Goal: Task Accomplishment & Management: Manage account settings

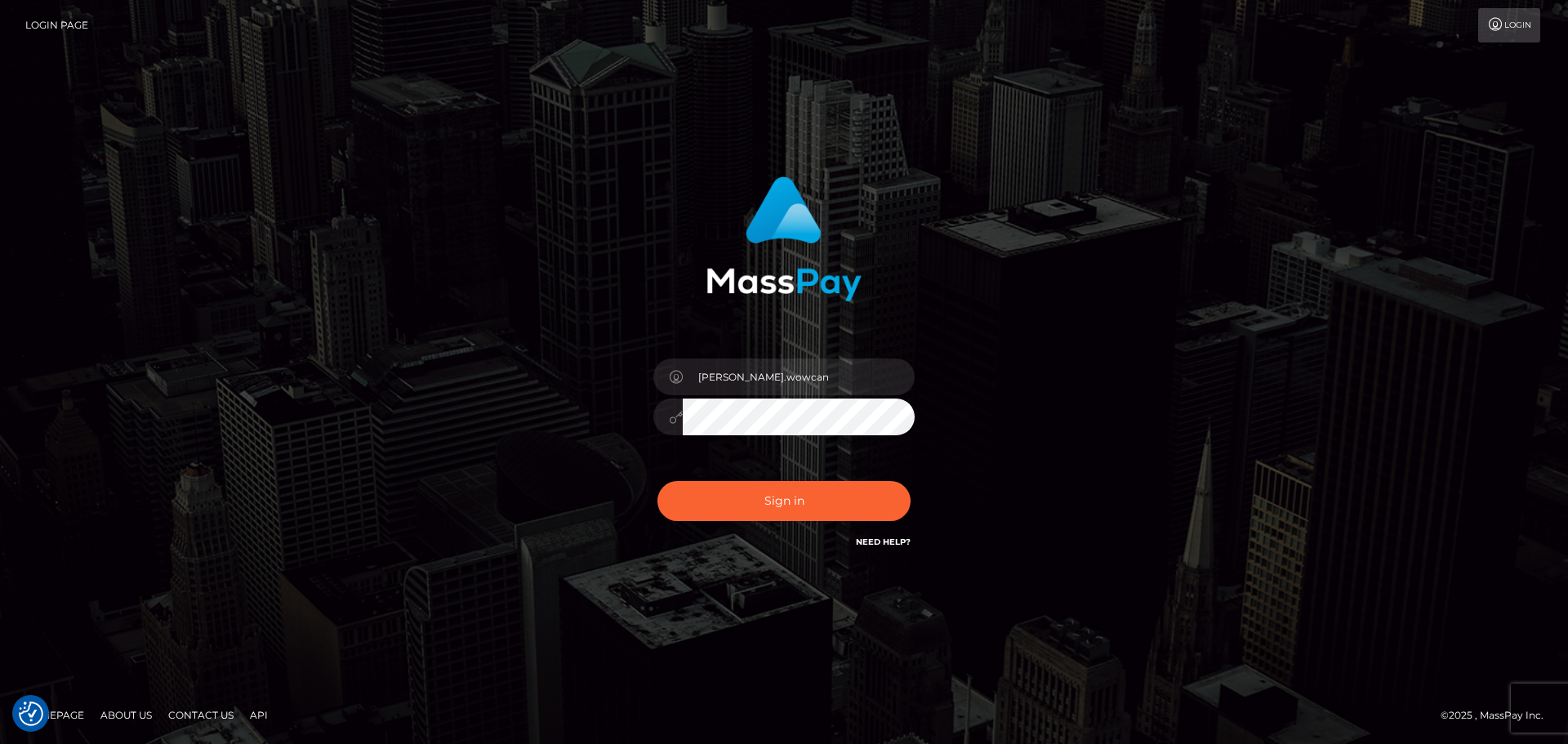
type input "Dmitri.rollacan"
click at [803, 501] on button "Sign in" at bounding box center [784, 502] width 253 height 40
drag, startPoint x: 0, startPoint y: 0, endPoint x: 825, endPoint y: 386, distance: 910.8
click at [825, 386] on input "Dmitri.wowcan" at bounding box center [799, 377] width 232 height 37
type input "Dmitri.rollacan"
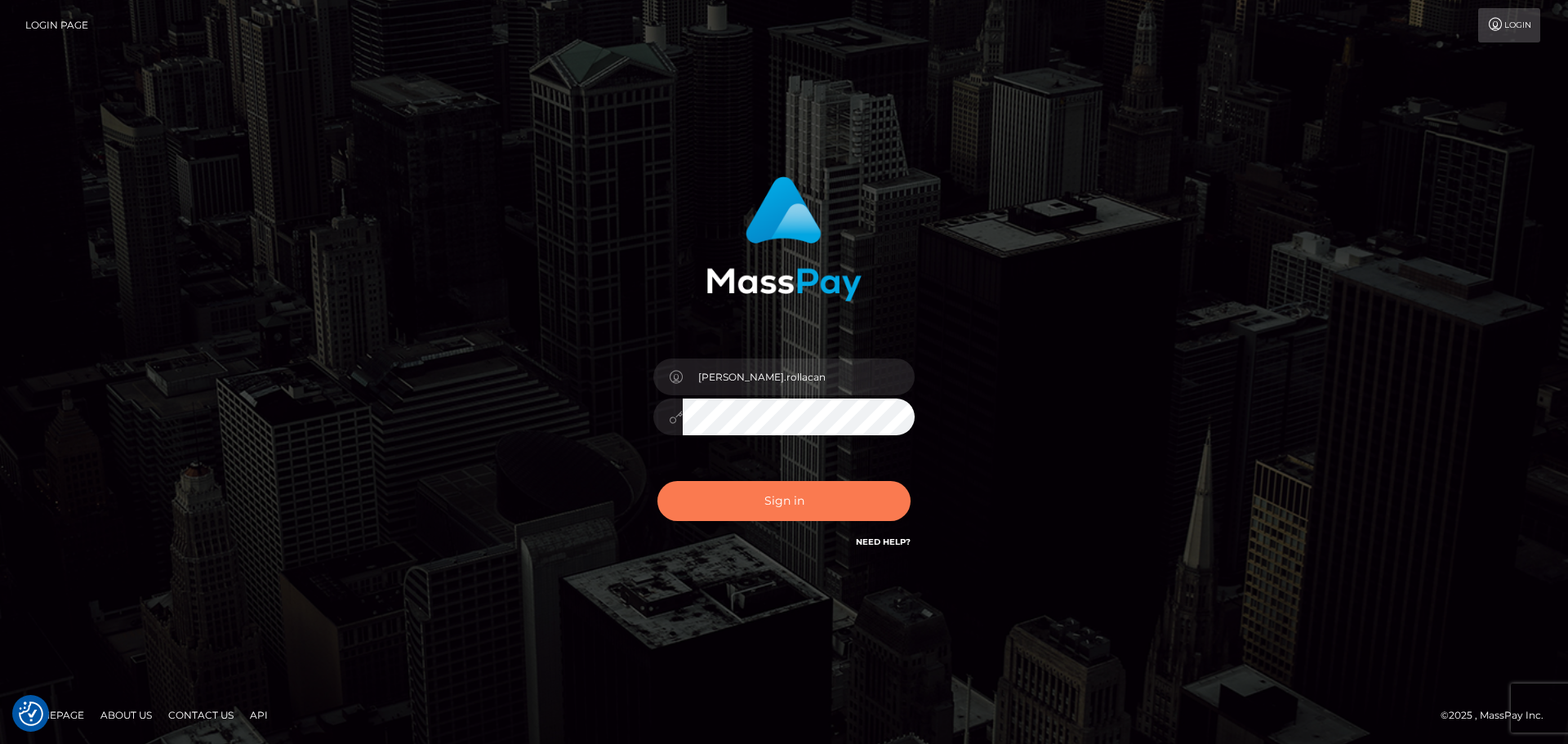
click at [804, 498] on button "Sign in" at bounding box center [784, 502] width 253 height 40
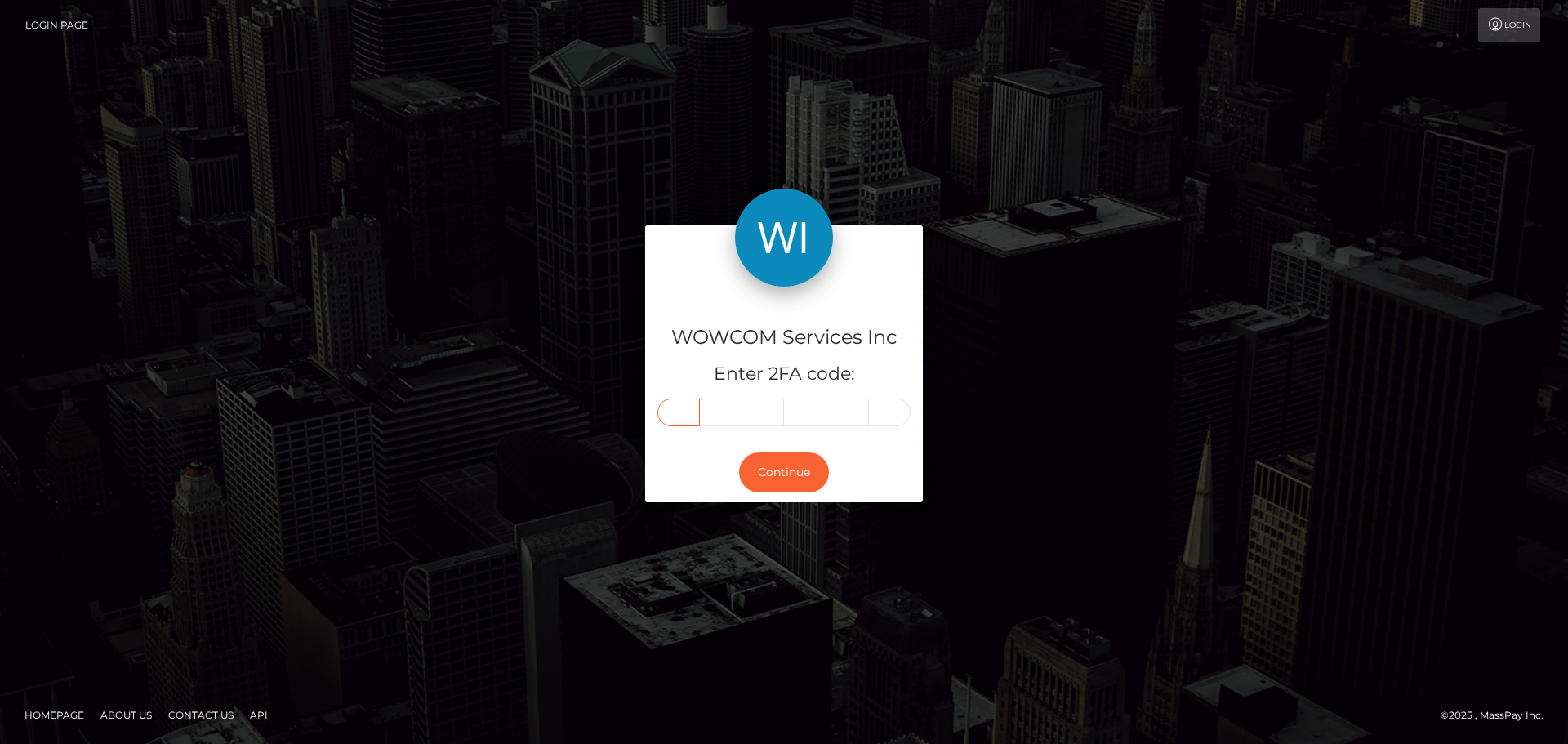
click at [697, 415] on input "text" at bounding box center [679, 413] width 42 height 28
type input "2"
type input "1"
type input "8"
type input "3"
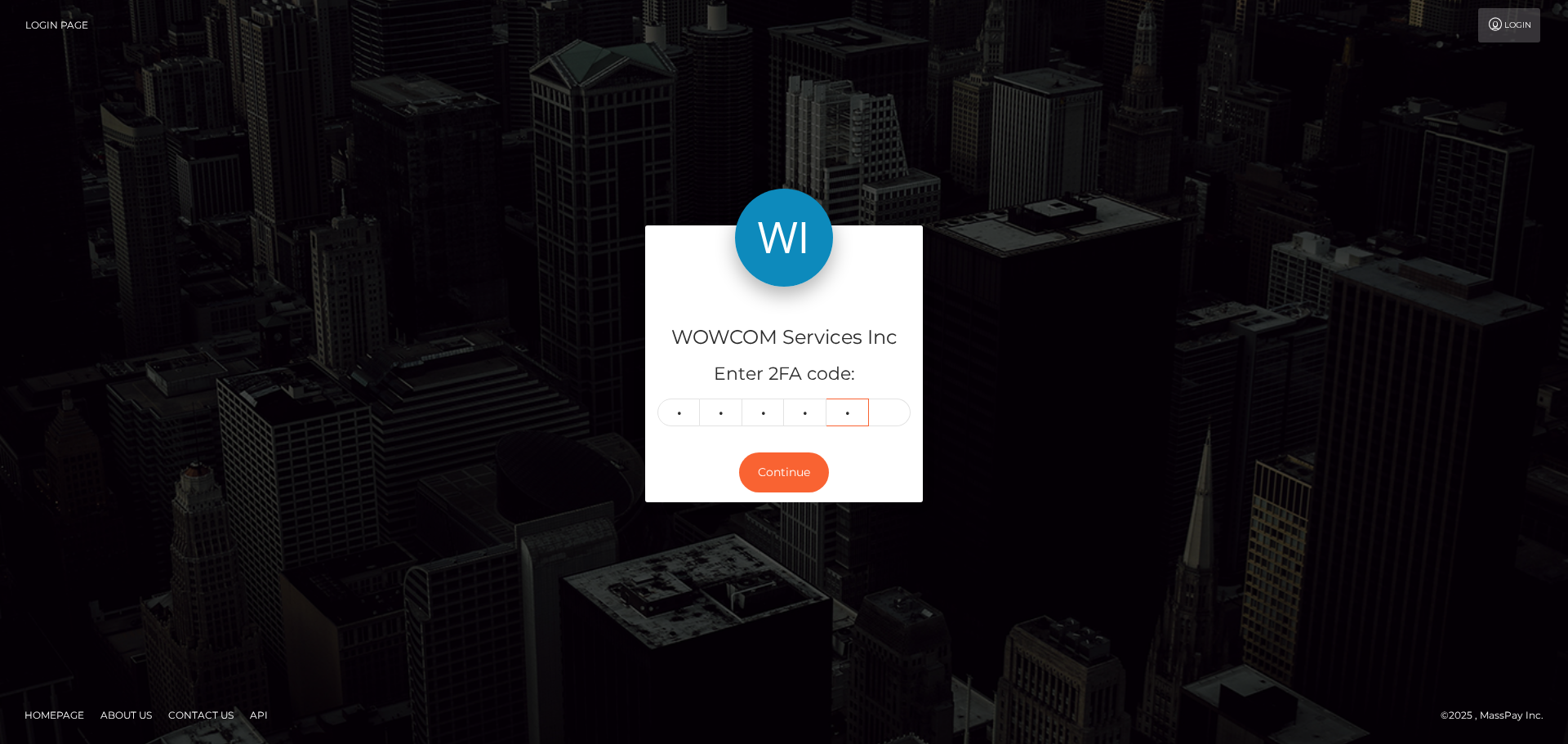
type input "7"
type input "8"
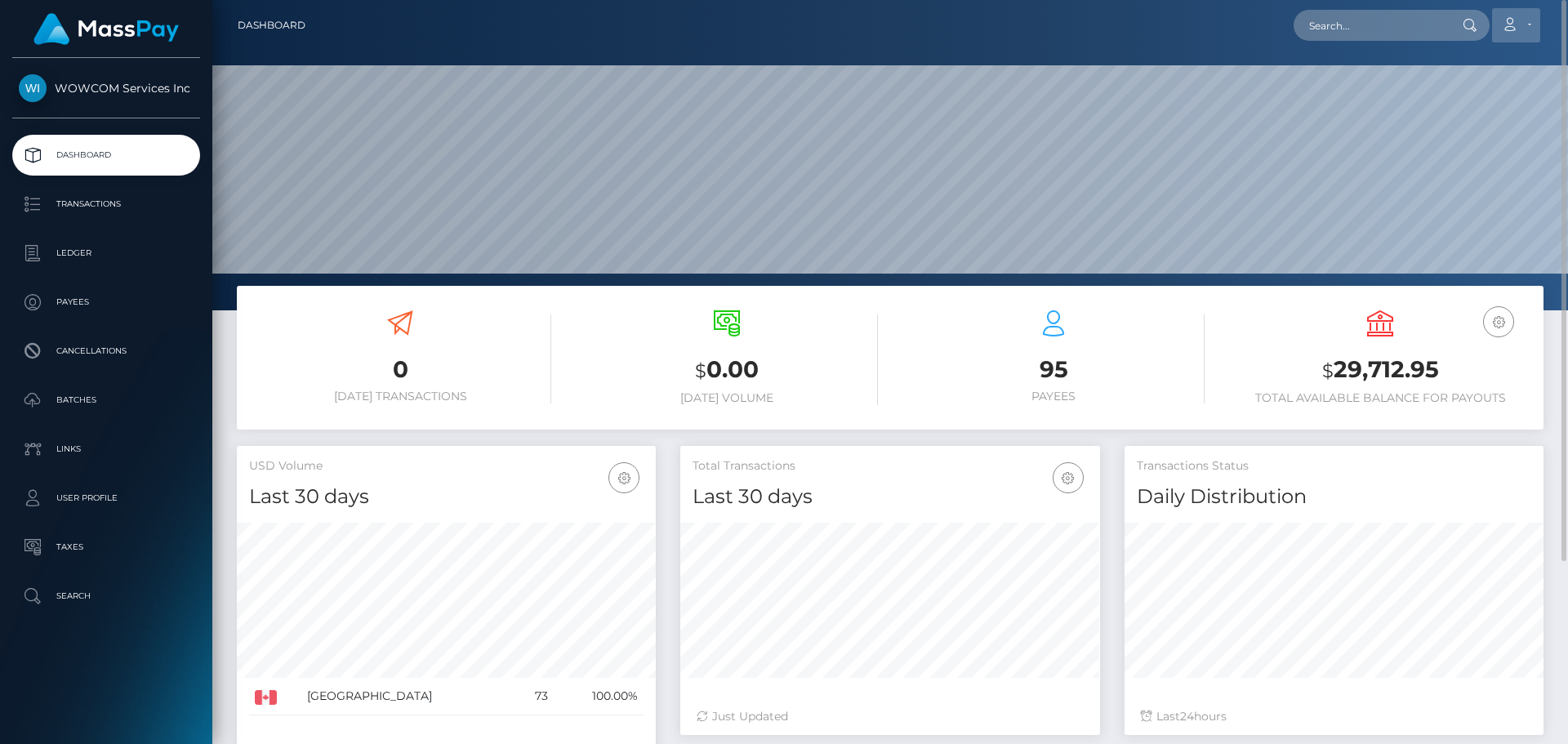
click at [1528, 10] on link "Account" at bounding box center [1516, 25] width 48 height 34
drag, startPoint x: 1463, startPoint y: 365, endPoint x: 1336, endPoint y: 369, distance: 127.1
click at [1336, 369] on h3 "$ 29,712.95" at bounding box center [1380, 371] width 302 height 33
copy h3 "29,712.95"
